Goal: Navigation & Orientation: Go to known website

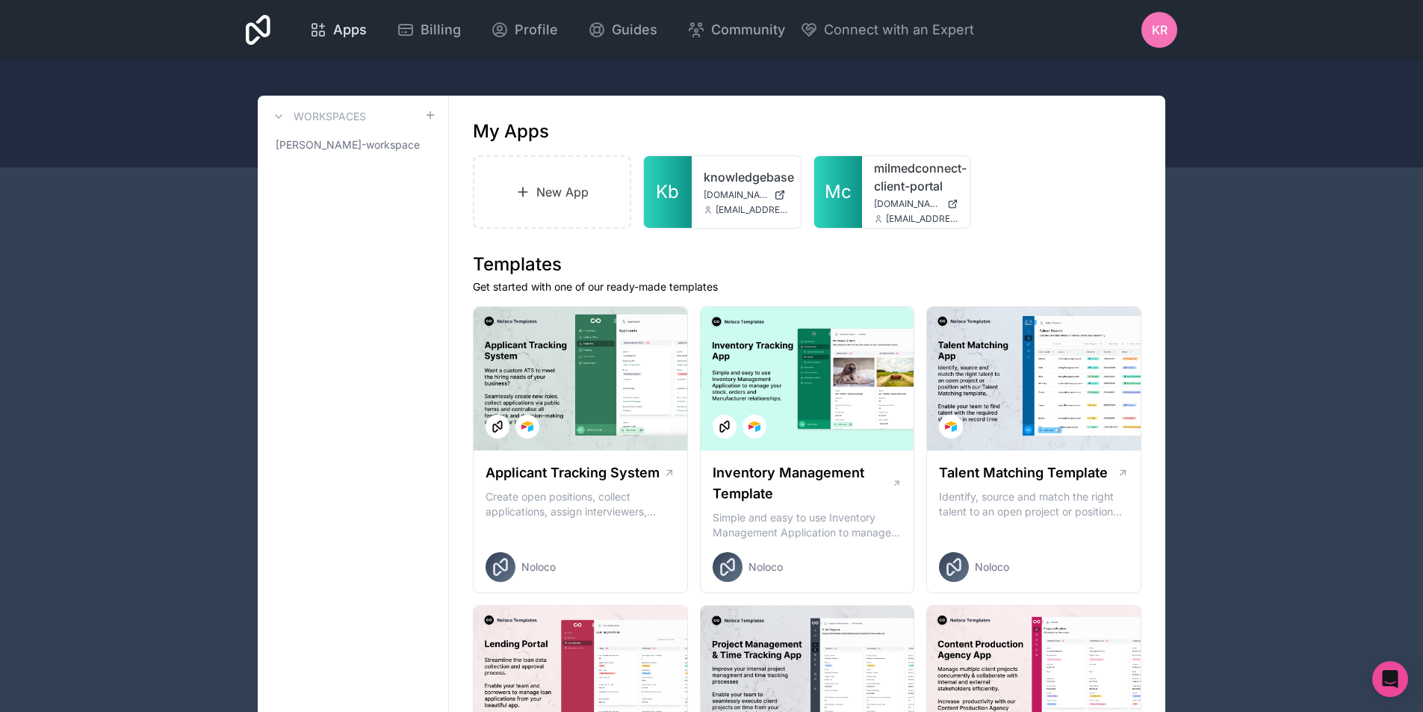
click at [352, 31] on span "Apps" at bounding box center [350, 29] width 34 height 21
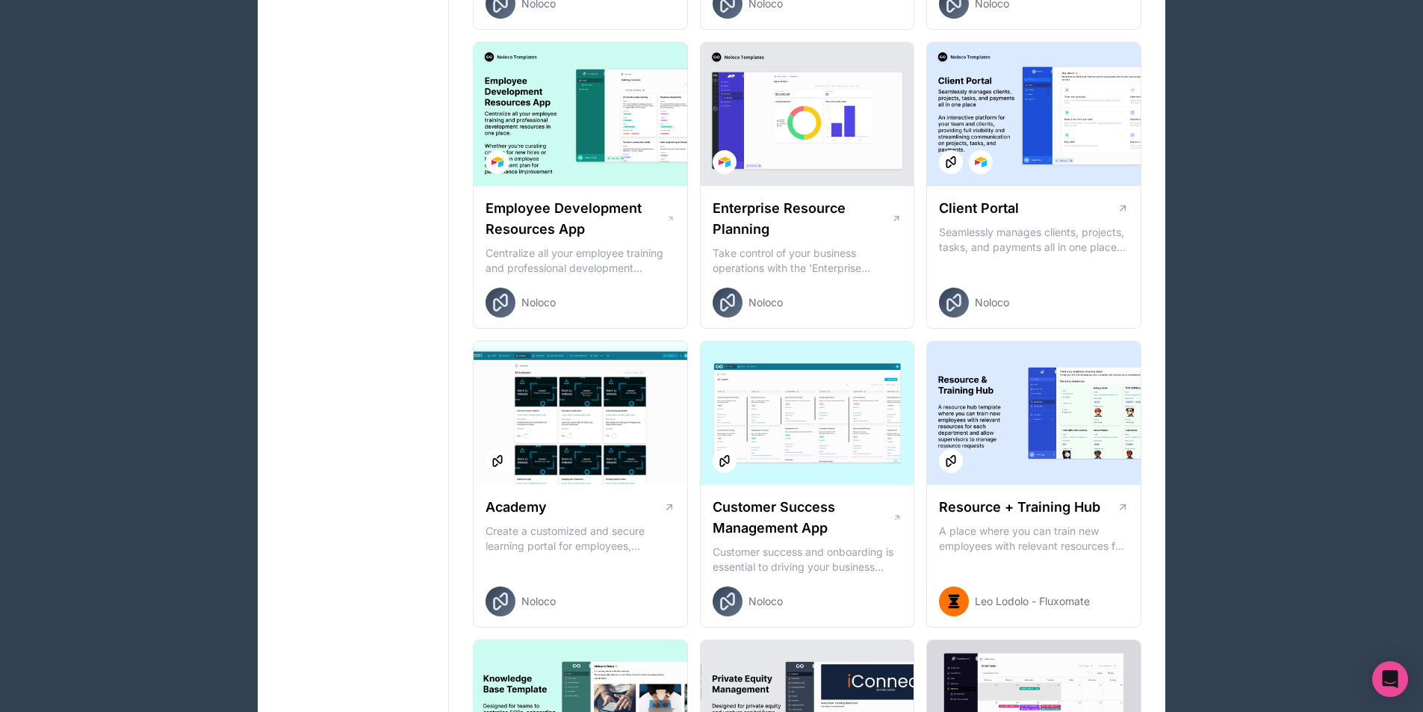
scroll to position [1023, 0]
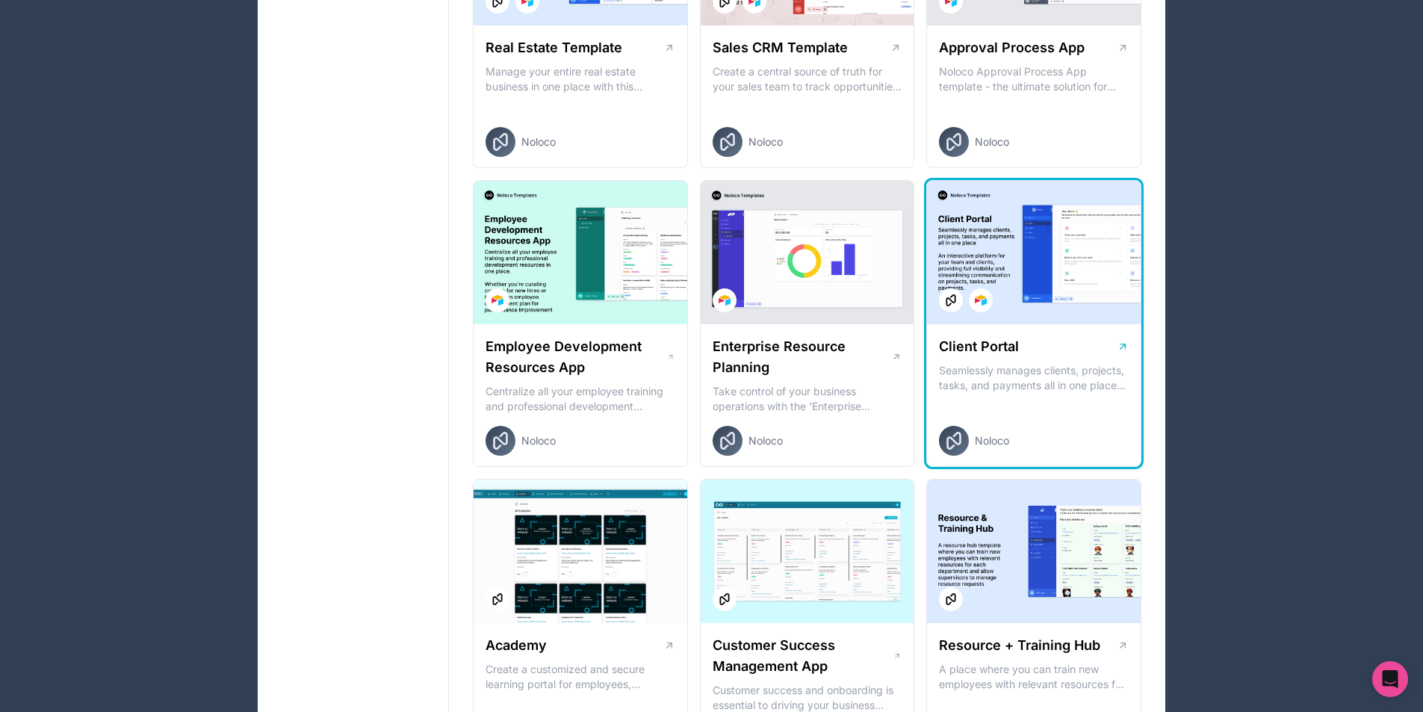
click at [1120, 351] on icon at bounding box center [1123, 347] width 12 height 12
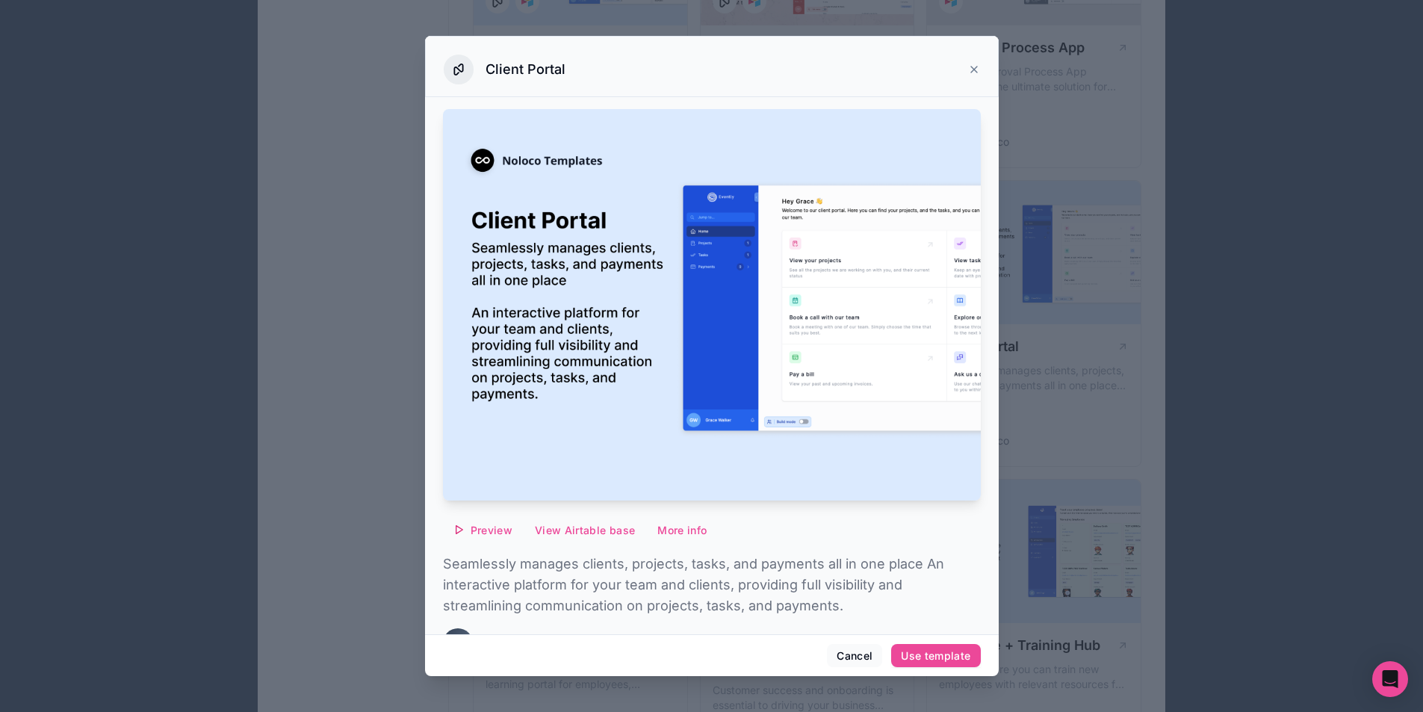
click at [979, 70] on icon at bounding box center [974, 69] width 12 height 12
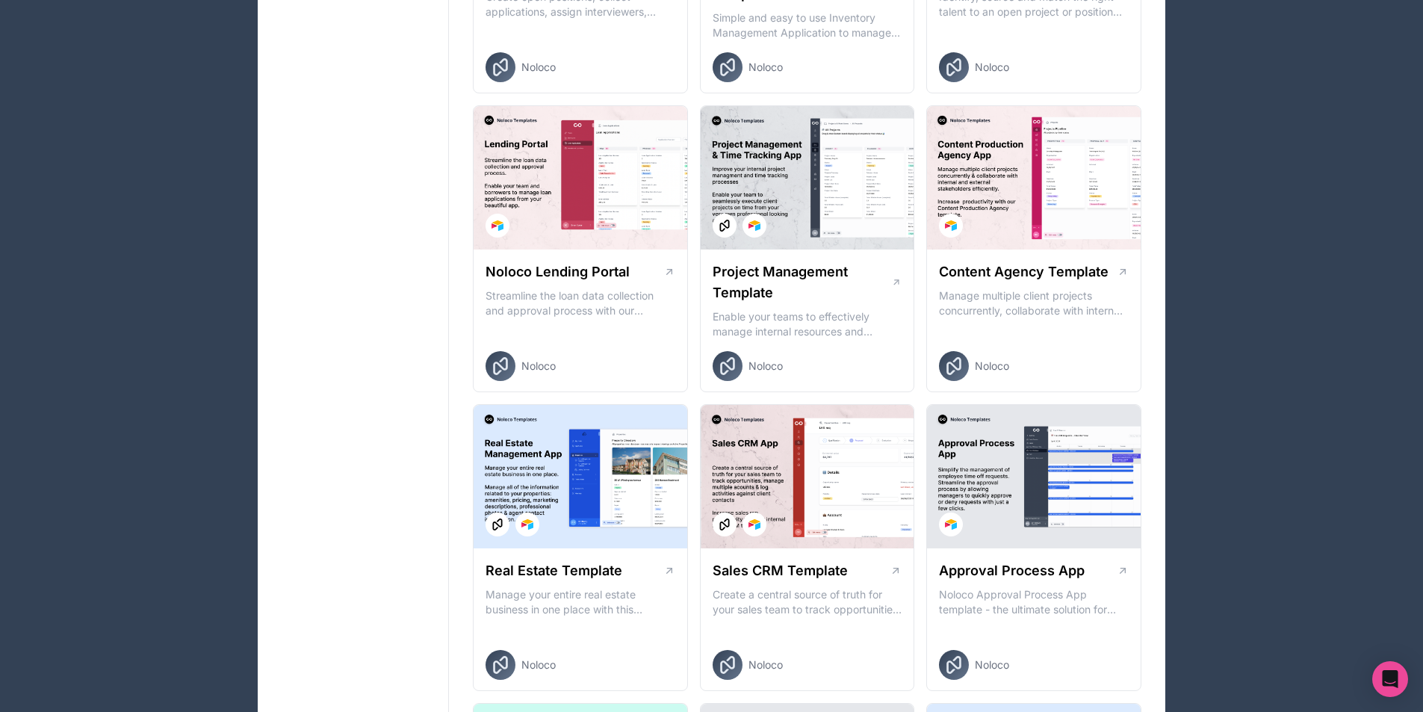
scroll to position [126, 0]
